Goal: Task Accomplishment & Management: Complete application form

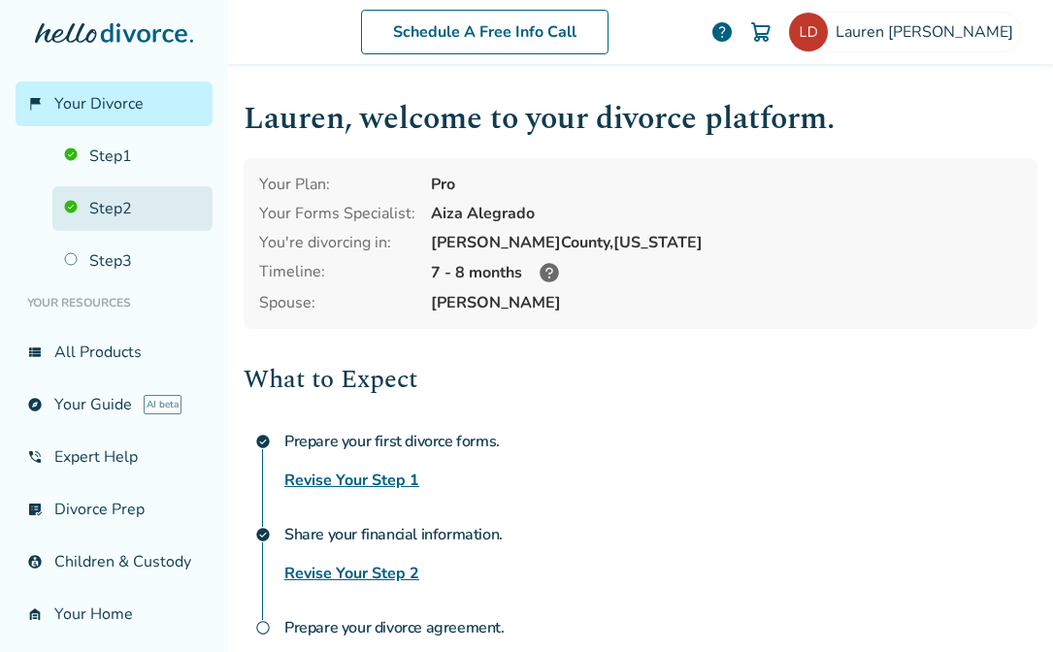
click at [112, 200] on link "Step 2" at bounding box center [132, 208] width 160 height 45
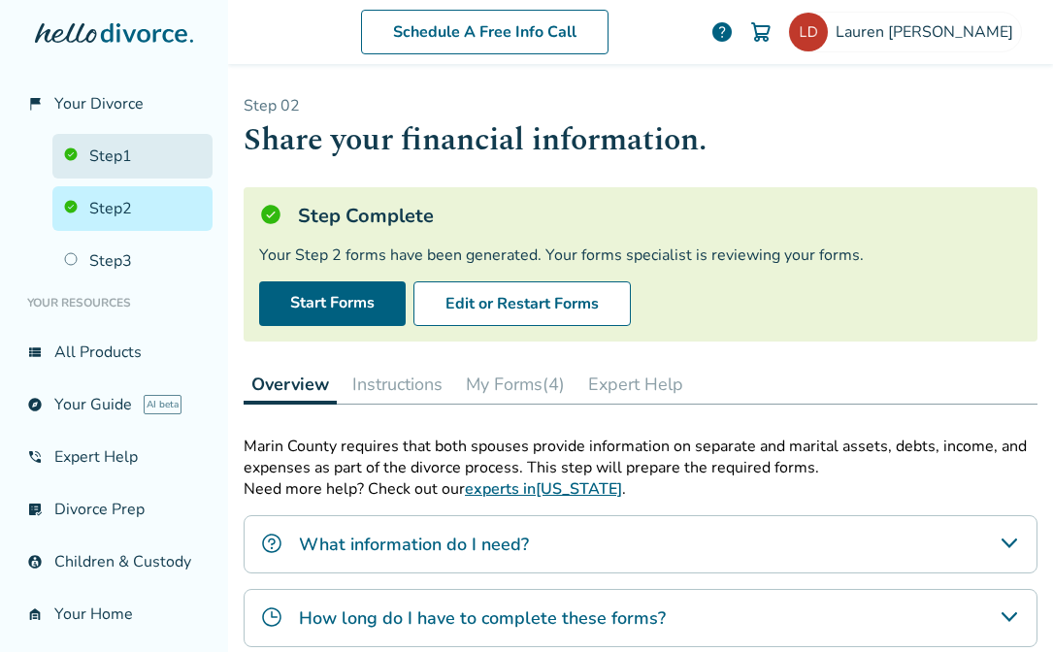
click at [116, 153] on link "Step 1" at bounding box center [132, 156] width 160 height 45
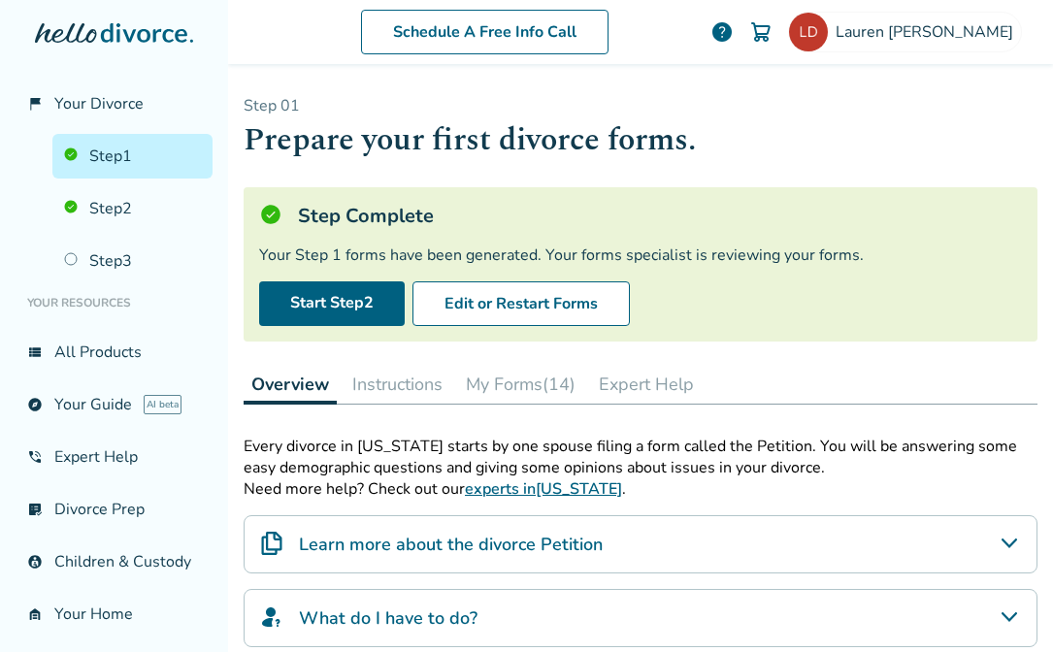
click at [504, 380] on button "My Forms (14)" at bounding box center [520, 384] width 125 height 39
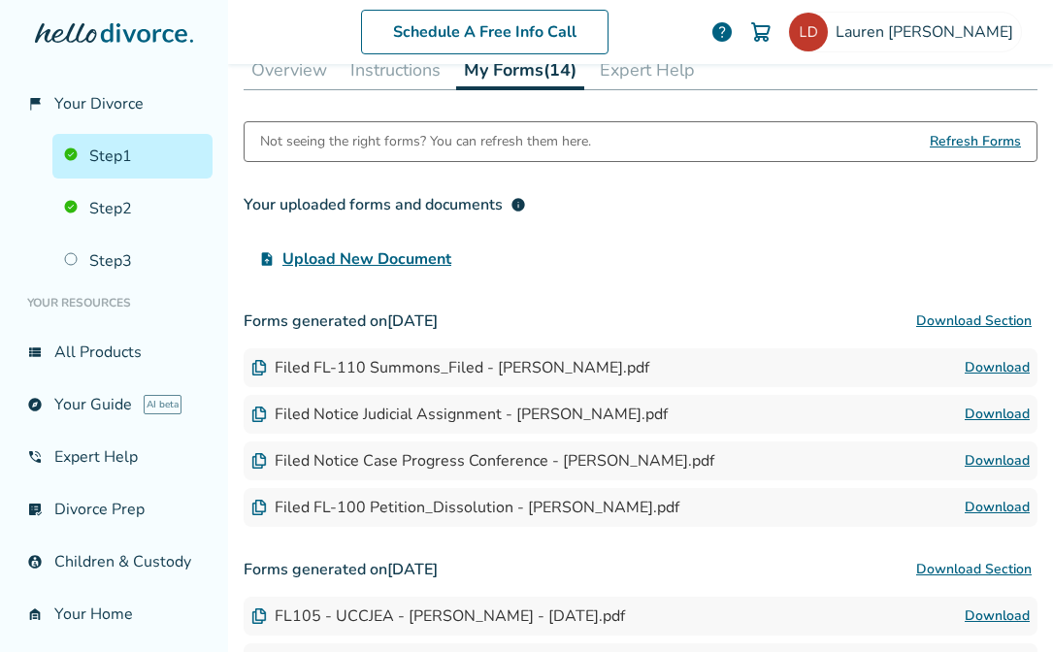
scroll to position [317, 0]
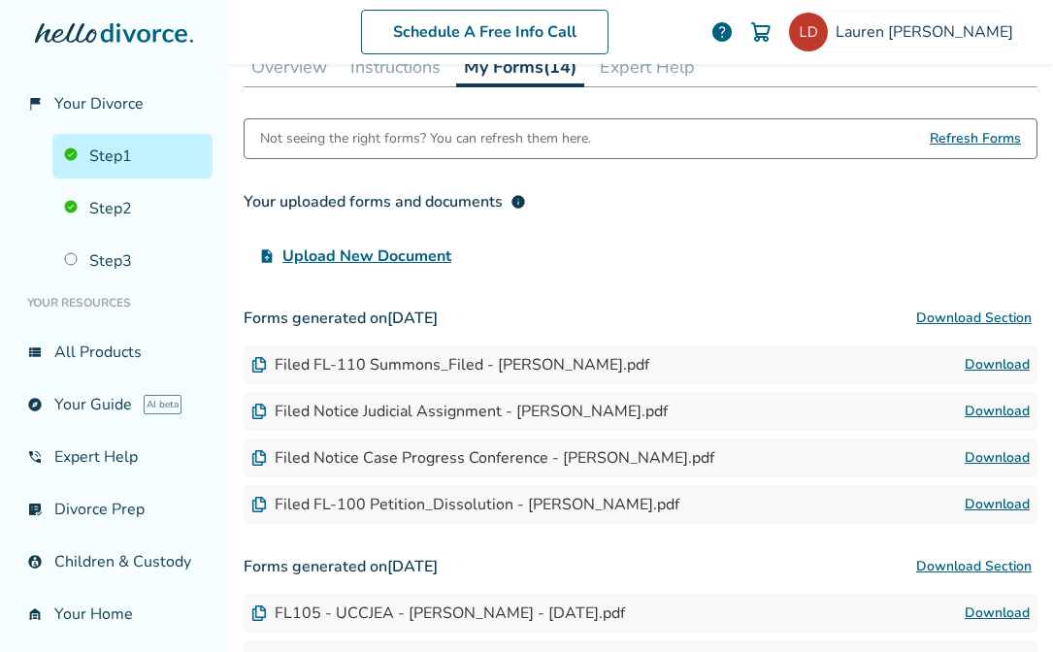
click at [959, 320] on button "Download Section" at bounding box center [974, 318] width 127 height 39
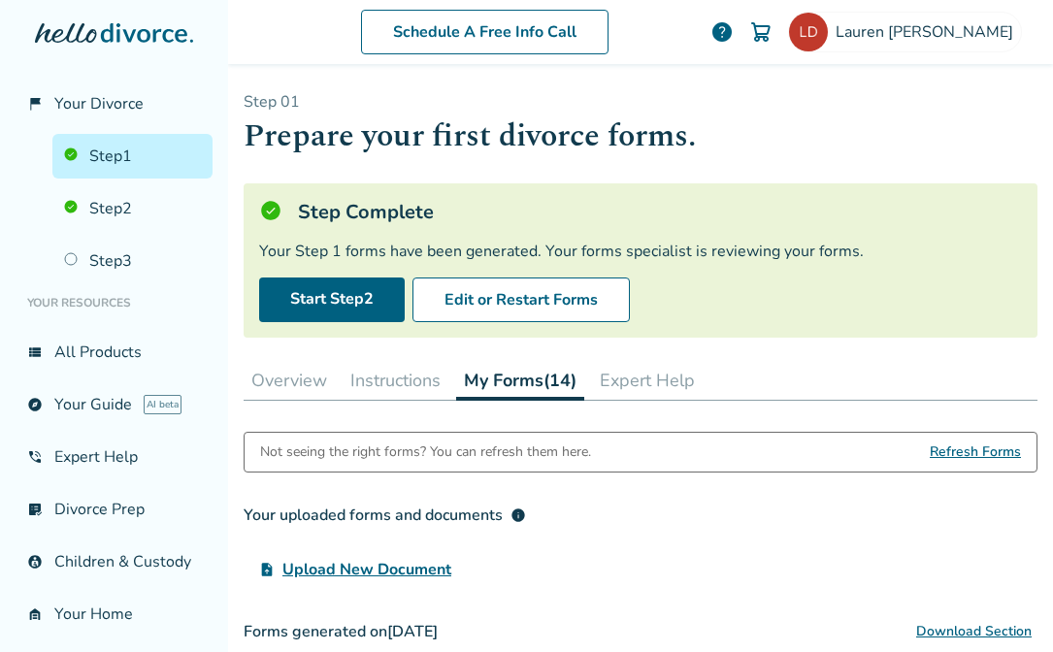
scroll to position [0, 0]
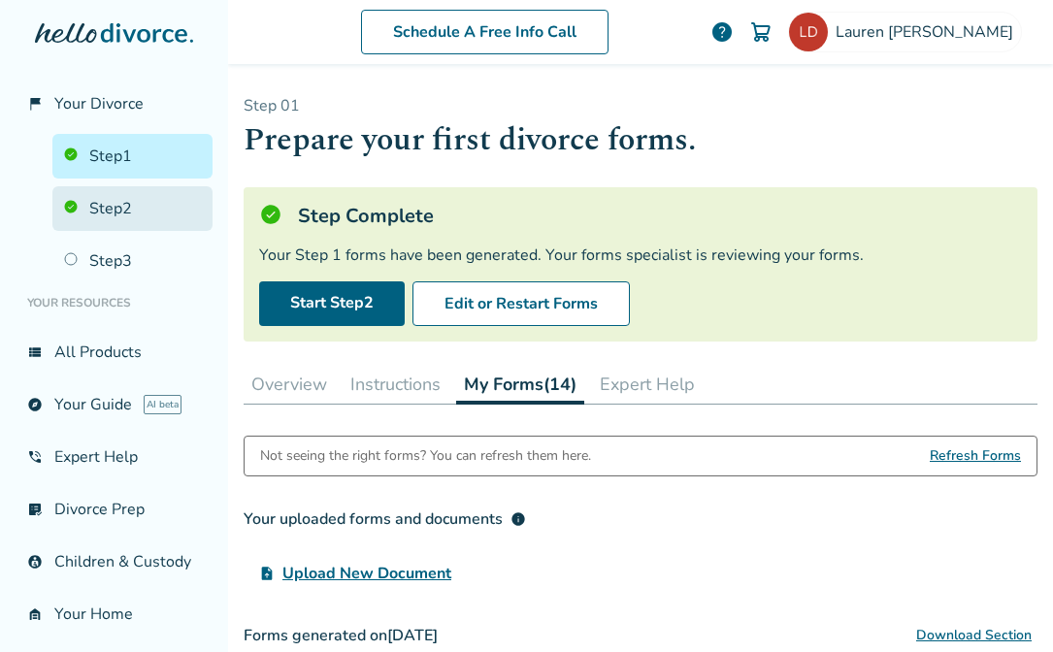
click at [113, 208] on link "Step 2" at bounding box center [132, 208] width 160 height 45
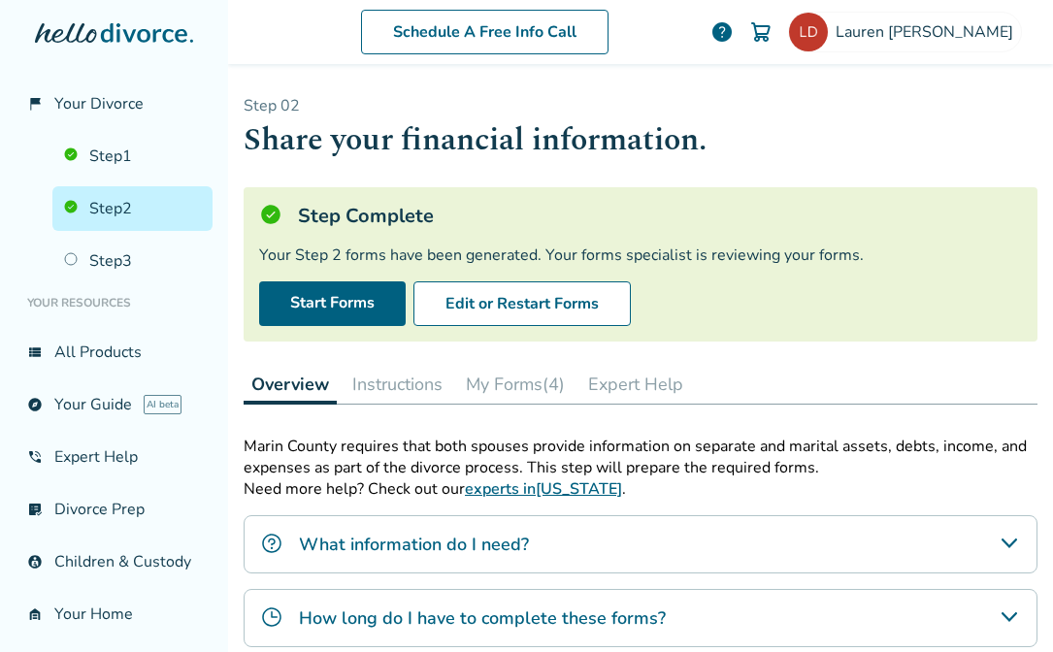
click at [499, 99] on p "Step 0 2" at bounding box center [641, 105] width 794 height 21
click at [490, 72] on div "Step 0 2 Share your financial information. Step Complete Your Step 2 forms have…" at bounding box center [640, 489] width 825 height 851
click at [550, 79] on div "Step 0 2 Share your financial information. Step Complete Your Step 2 forms have…" at bounding box center [640, 489] width 825 height 851
click at [402, 431] on div "Step 0 2 Share your financial information. Step Complete Your Step 2 forms have…" at bounding box center [641, 489] width 794 height 789
click at [560, 93] on div "Step 0 2 Share your financial information. Step Complete Your Step 2 forms have…" at bounding box center [640, 489] width 825 height 851
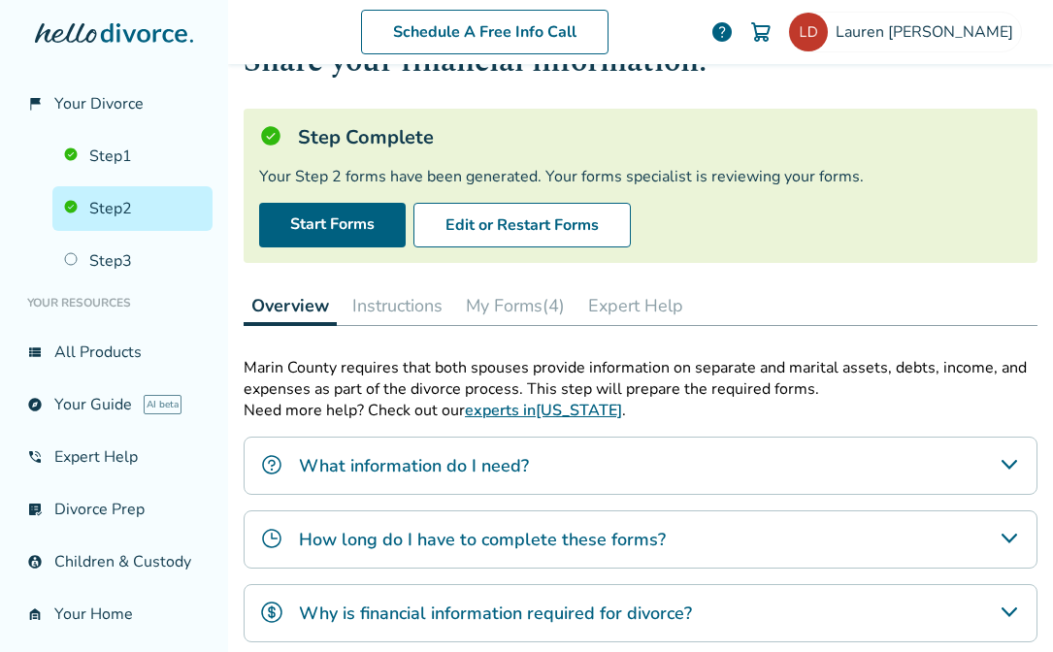
scroll to position [84, 0]
